Goal: Find specific page/section

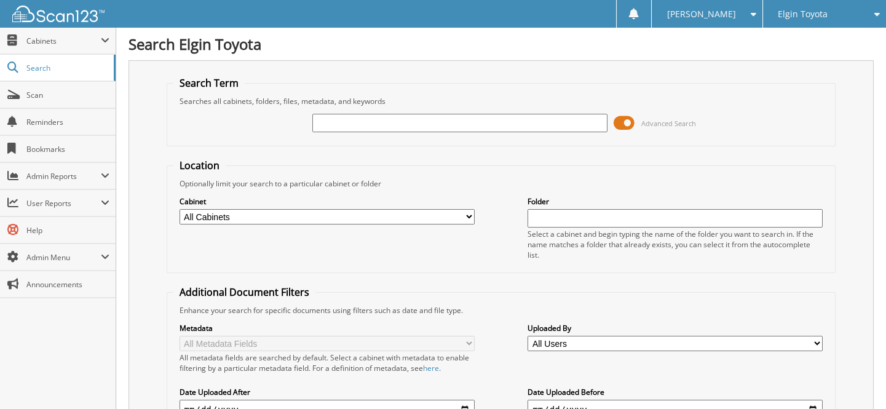
paste input "65603A"
type input "65603A"
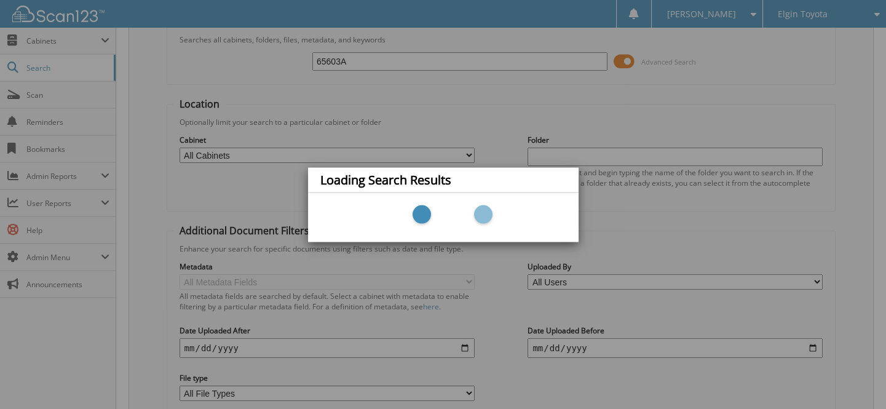
scroll to position [152, 0]
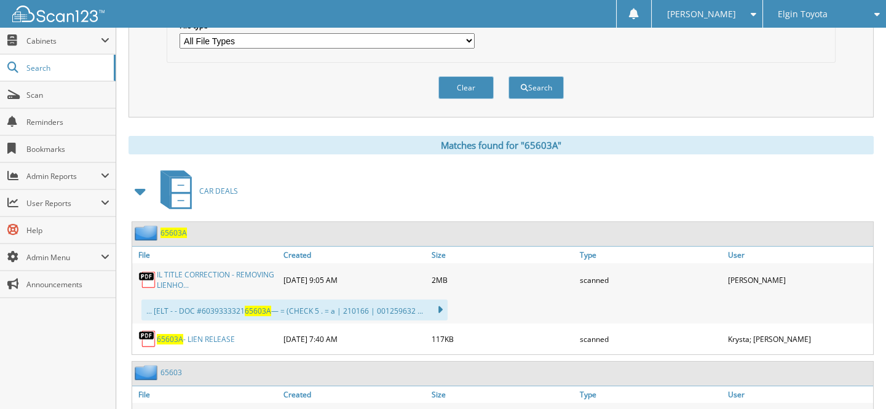
scroll to position [559, 0]
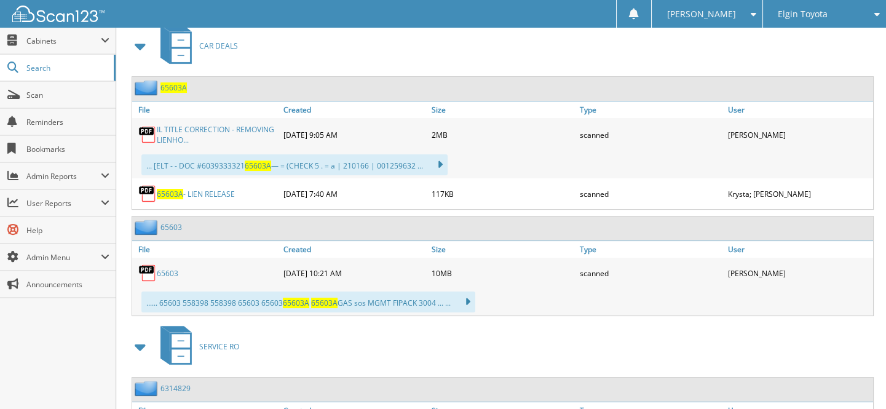
click at [192, 121] on div "IL TITLE CORRECTION - REMOVING LIENHO..." at bounding box center [206, 134] width 148 height 27
click at [193, 124] on link "IL TITLE CORRECTION - REMOVING LIENHO..." at bounding box center [217, 134] width 121 height 21
